Goal: Communication & Community: Answer question/provide support

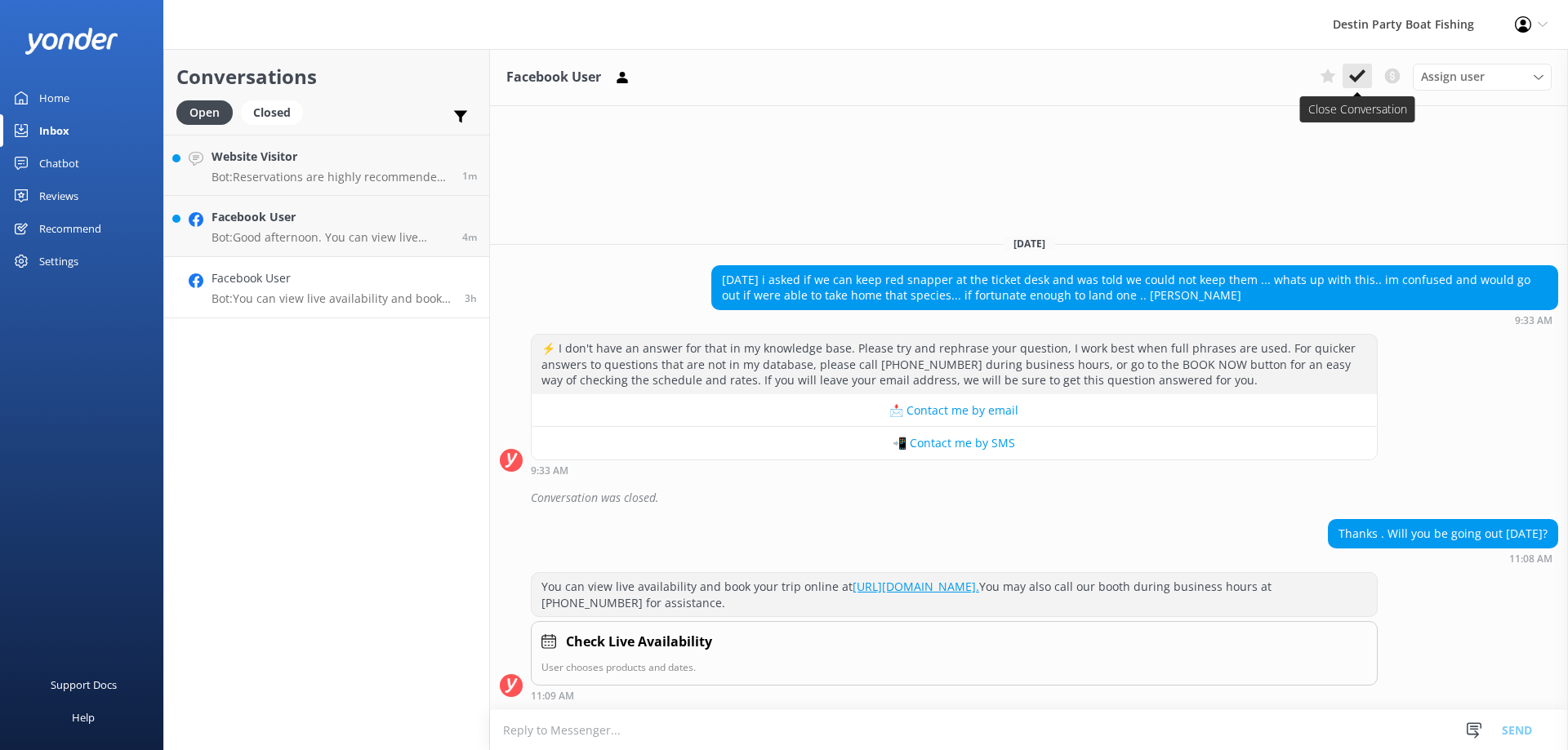
click at [1360, 75] on use at bounding box center [1357, 76] width 17 height 13
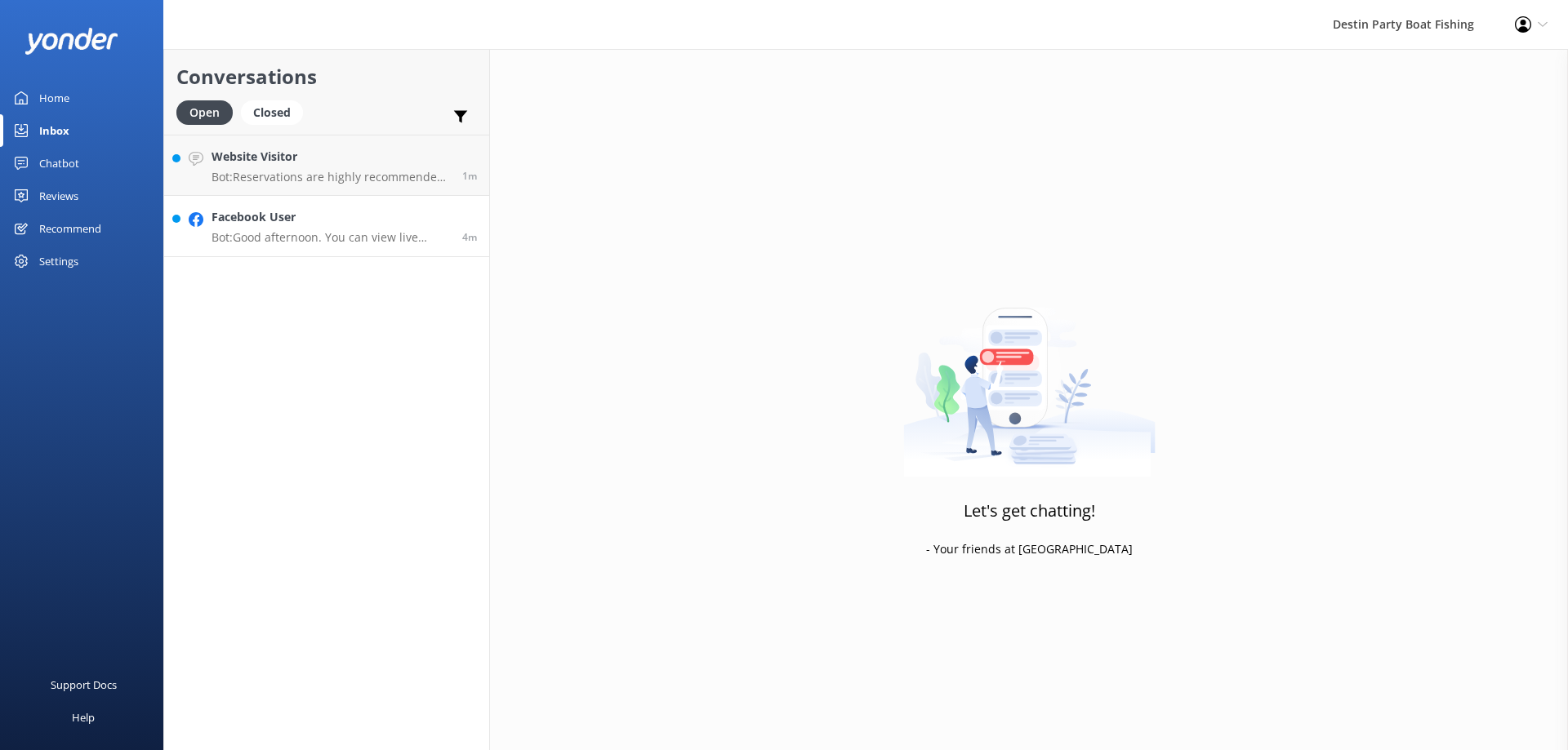
click at [252, 248] on link "Facebook User Bot: Good afternoon. You can view live availability and book your…" at bounding box center [326, 227] width 325 height 61
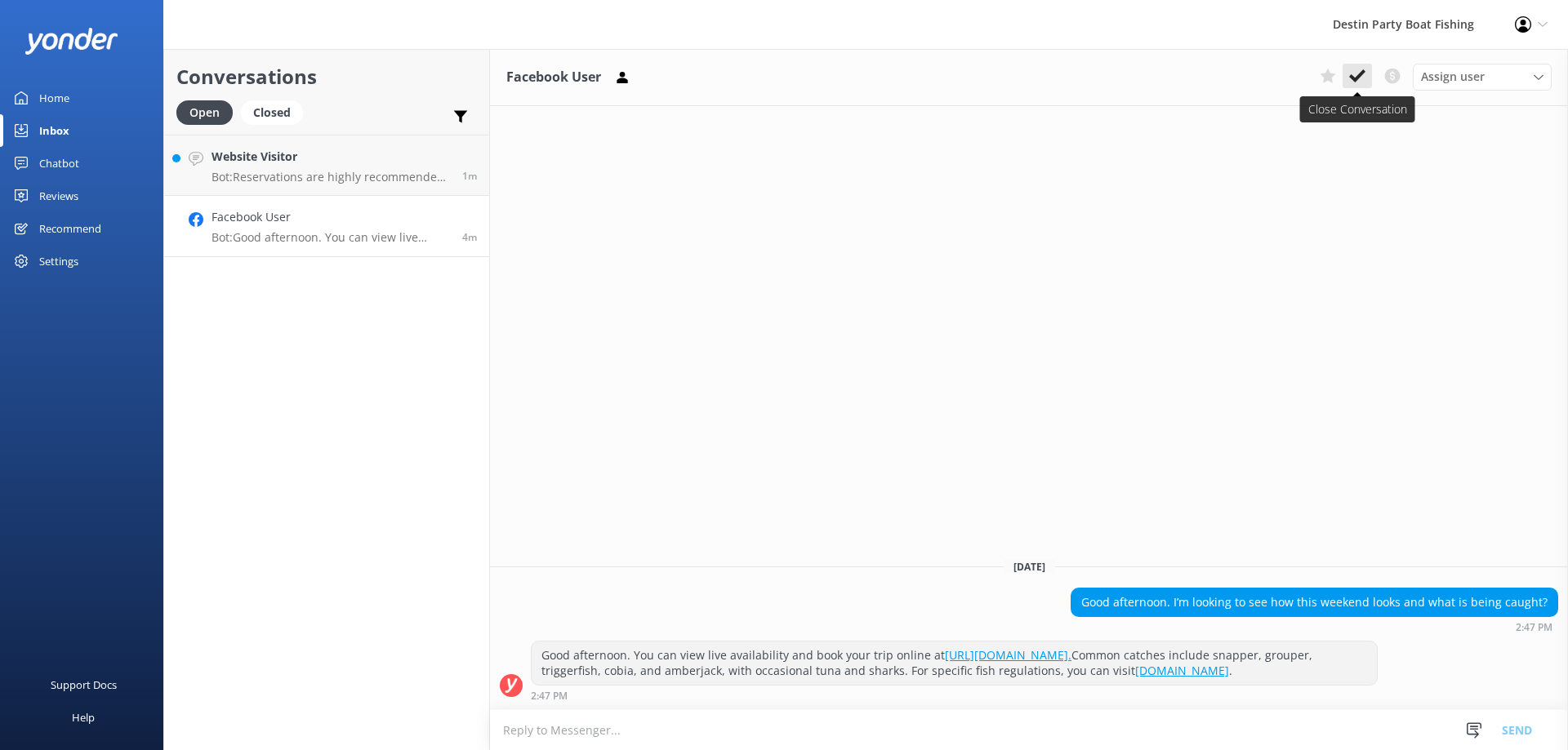
click at [1361, 77] on icon at bounding box center [1357, 76] width 17 height 17
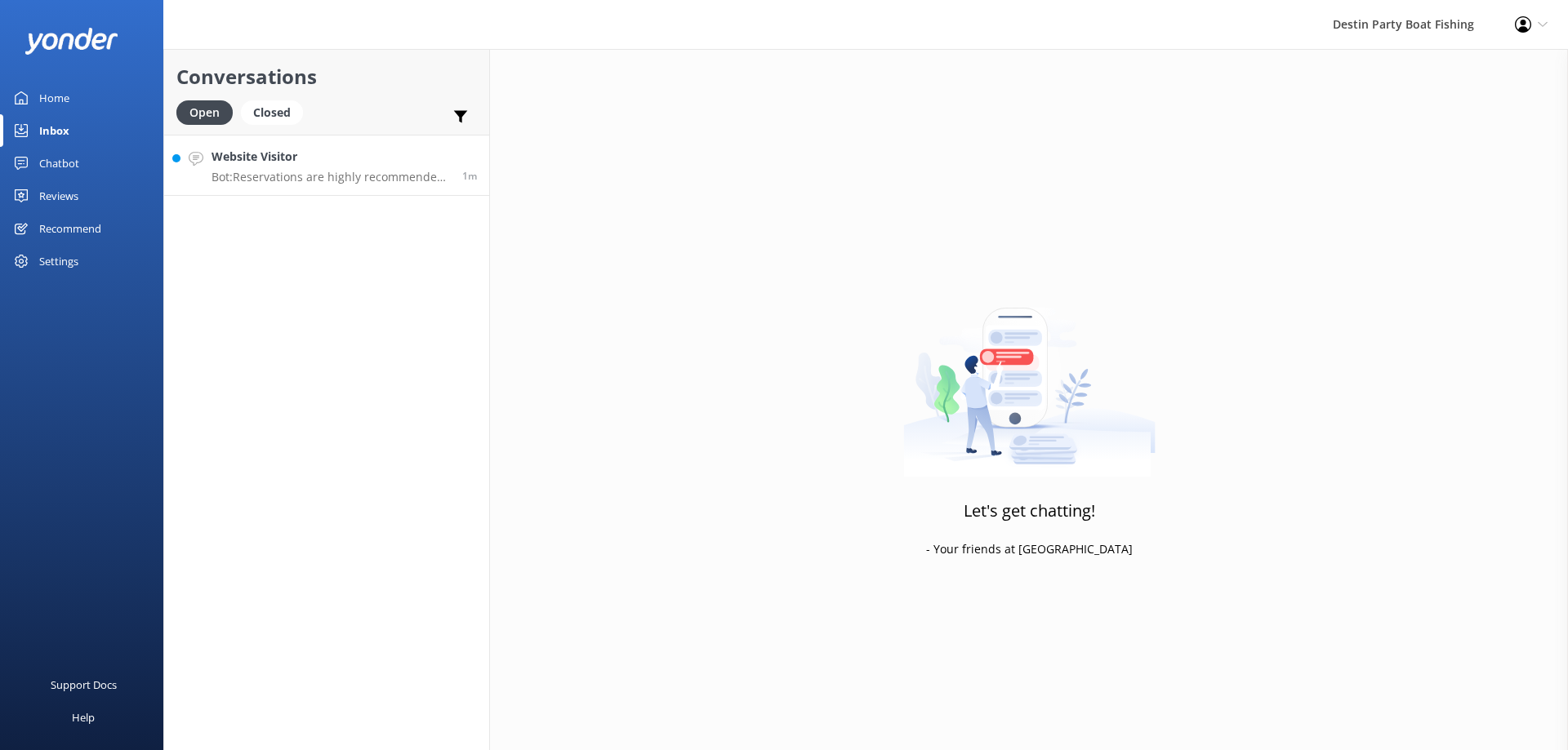
click at [309, 169] on div "Website Visitor Bot: Reservations are highly recommended to ensure your trip is…" at bounding box center [331, 165] width 239 height 35
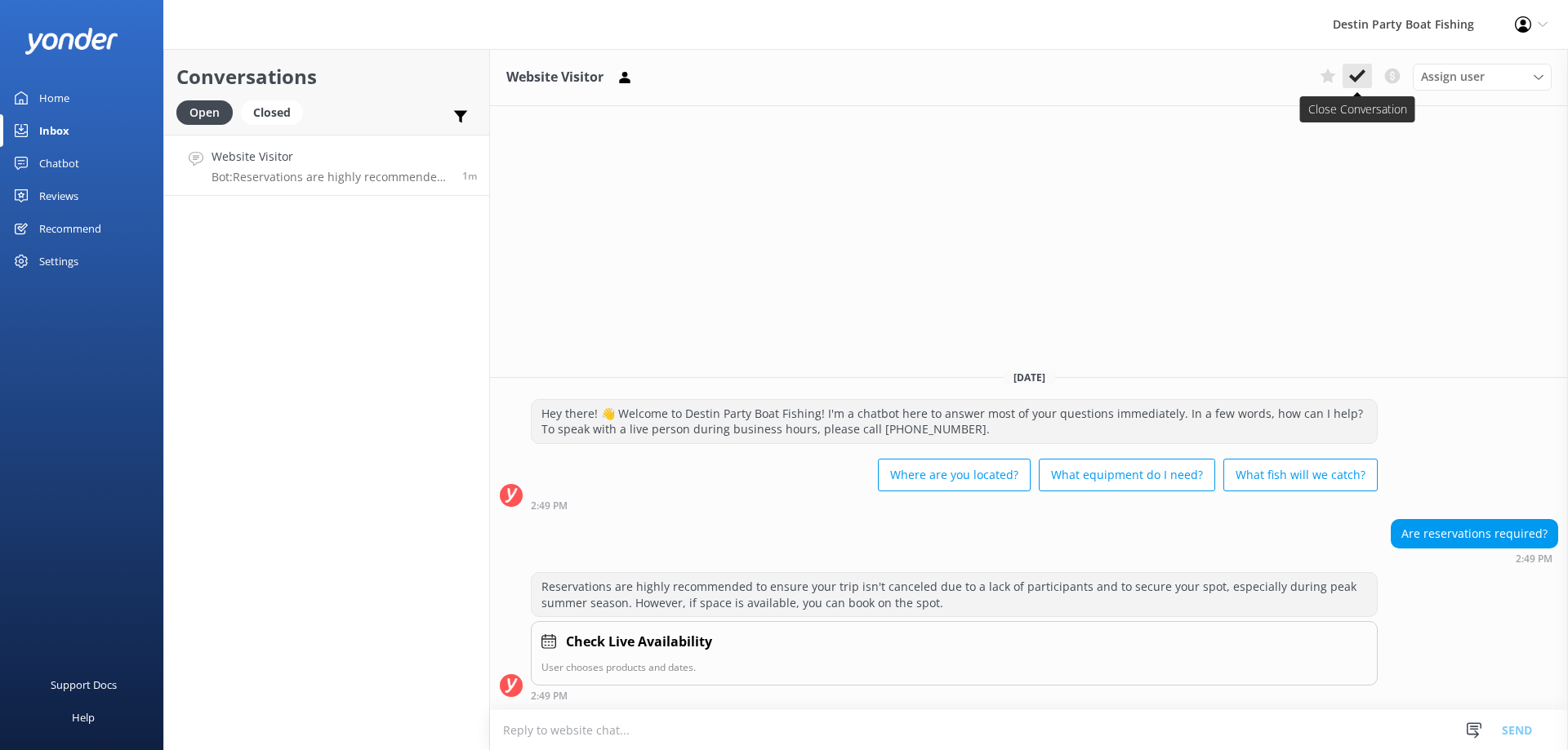
click at [1361, 76] on icon at bounding box center [1357, 76] width 17 height 17
